Goal: Find specific page/section: Find specific page/section

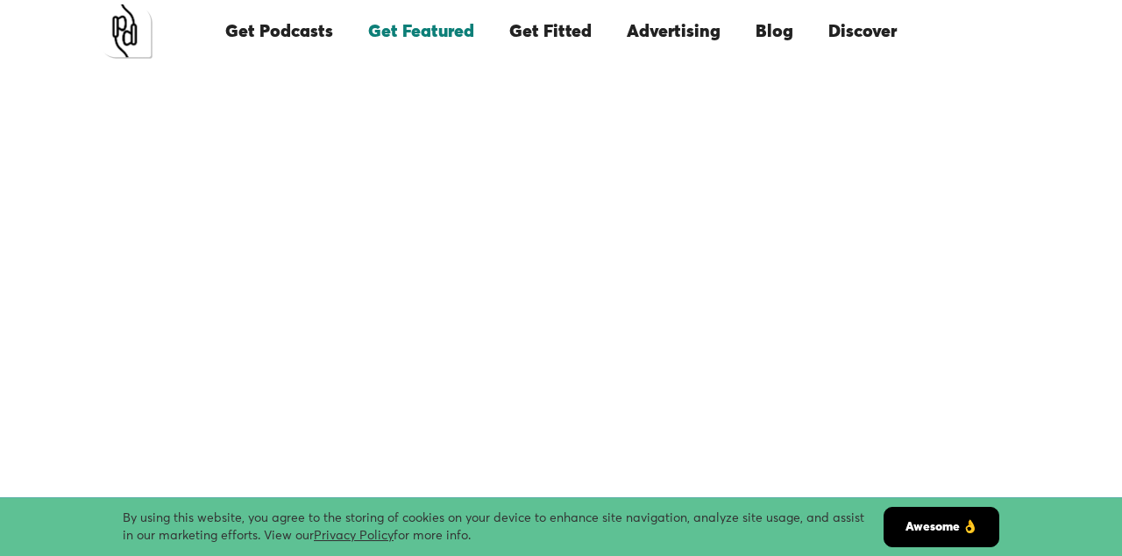
scroll to position [63, 0]
click at [143, 32] on img "home" at bounding box center [125, 31] width 54 height 54
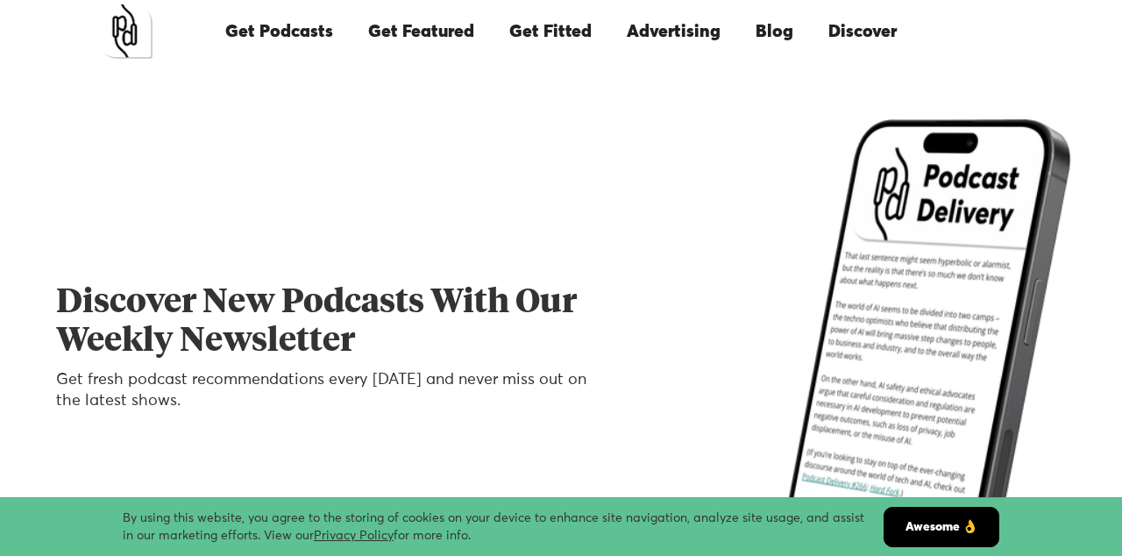
click at [433, 28] on link "Get Featured" at bounding box center [421, 32] width 141 height 60
